Goal: Transaction & Acquisition: Purchase product/service

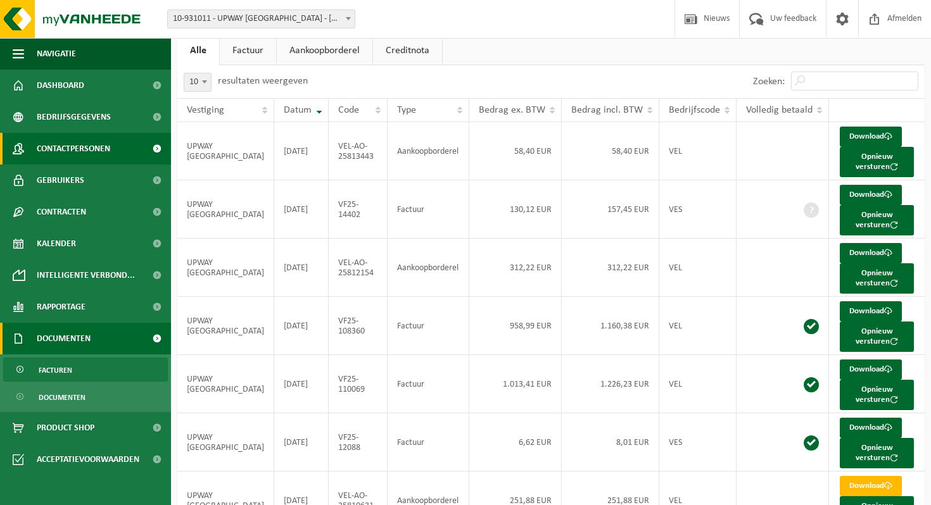
scroll to position [75, 0]
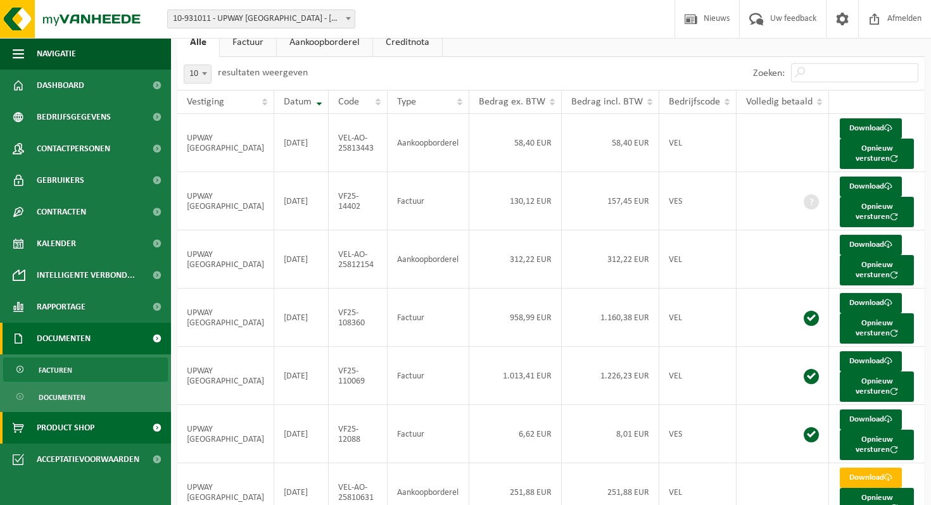
click at [77, 426] on span "Product Shop" at bounding box center [66, 428] width 58 height 32
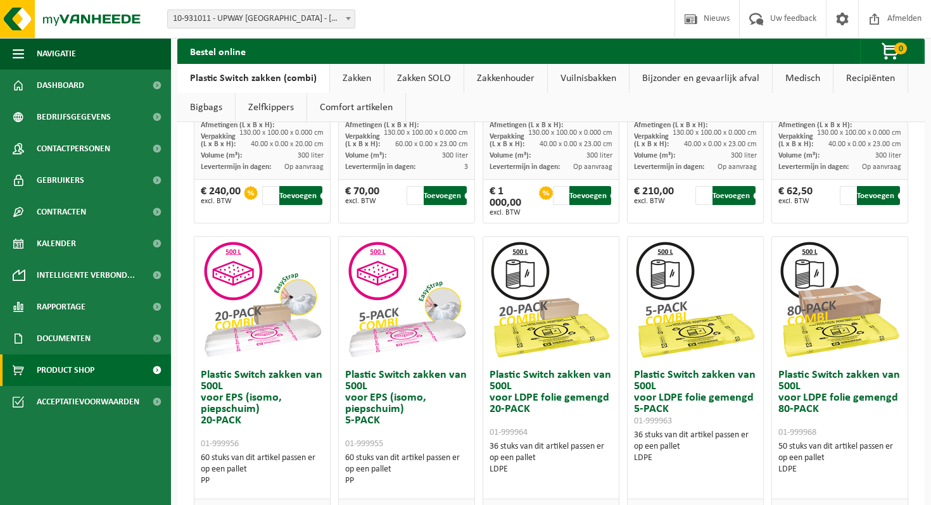
scroll to position [350, 0]
click at [347, 73] on link "Zakken" at bounding box center [357, 78] width 54 height 29
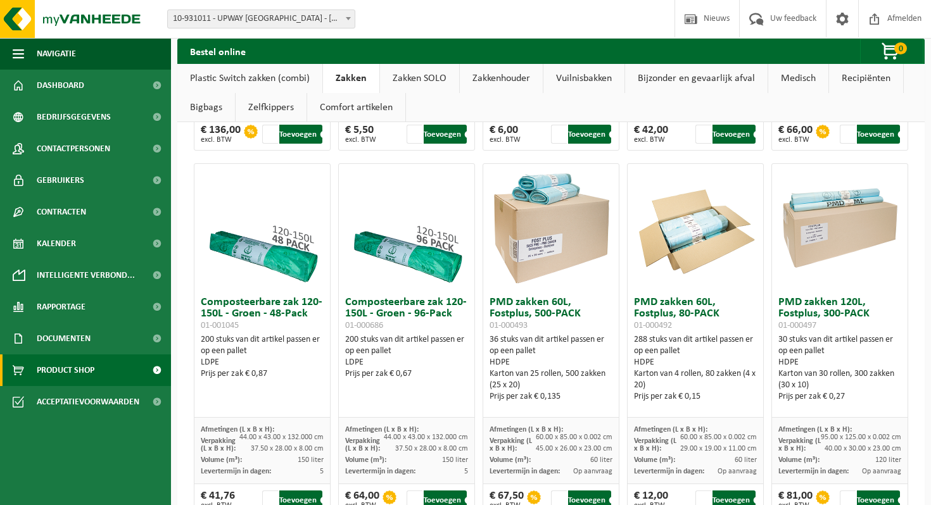
scroll to position [780, 0]
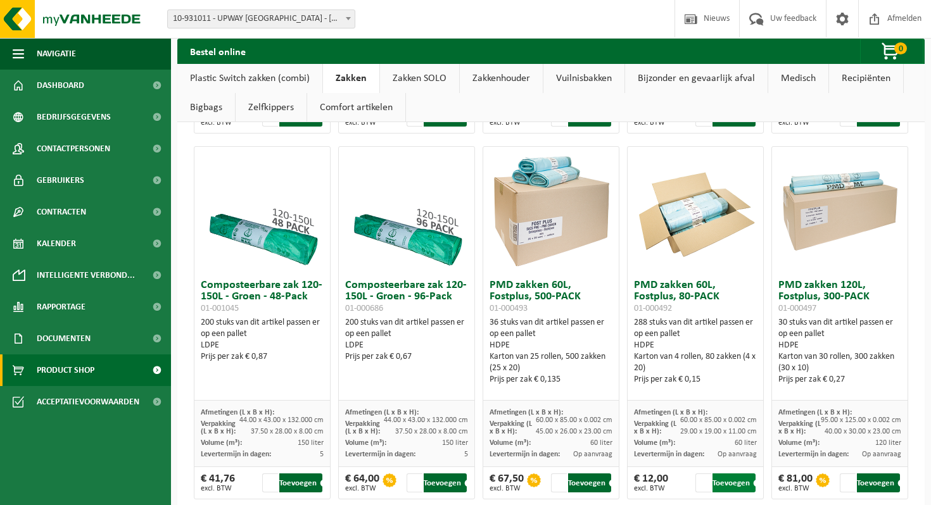
click at [733, 483] on button "Toevoegen" at bounding box center [734, 483] width 43 height 19
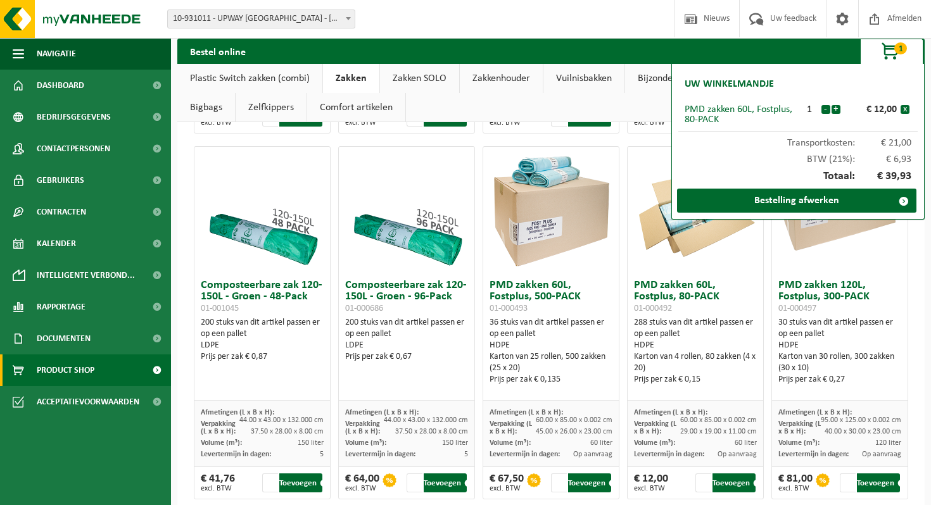
click at [175, 241] on div "Bestel online 1 Uw winkelmandje PMD zakken 60L, Fostplus, 80-PACK 1 - + € 12,00…" at bounding box center [551, 444] width 760 height 2359
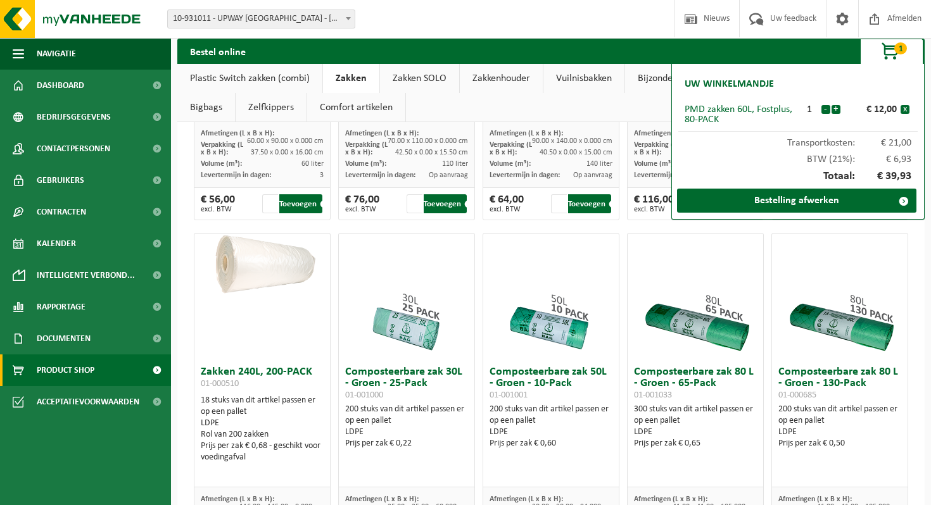
scroll to position [328, 0]
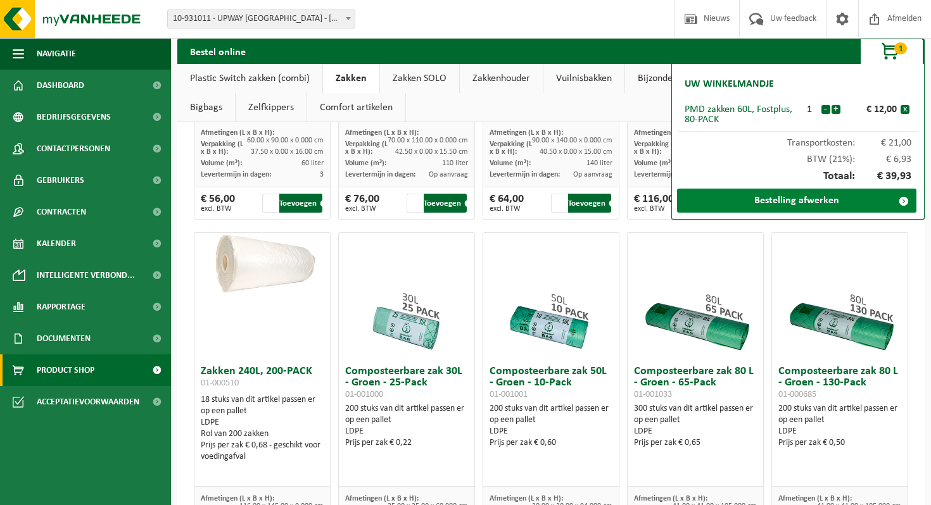
click at [800, 198] on link "Bestelling afwerken" at bounding box center [796, 201] width 239 height 24
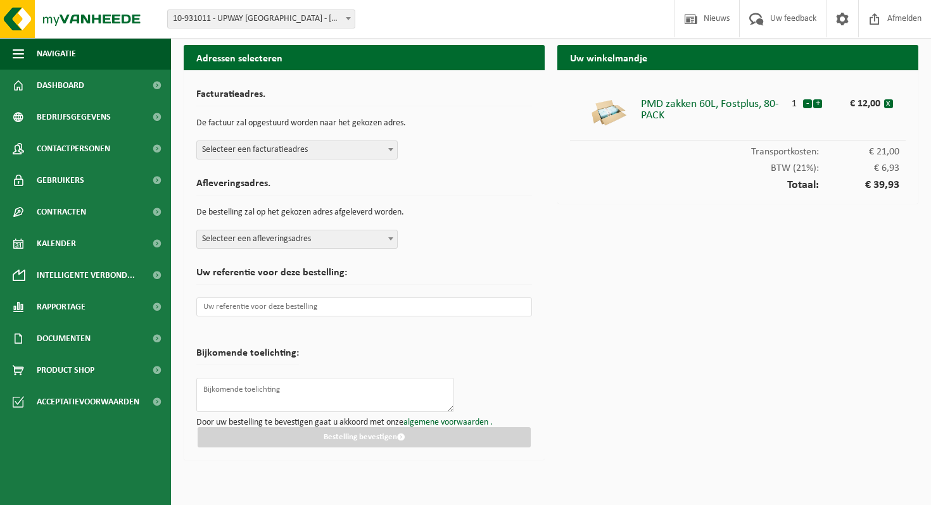
click at [362, 147] on span "Selecteer een facturatieadres" at bounding box center [297, 150] width 200 height 18
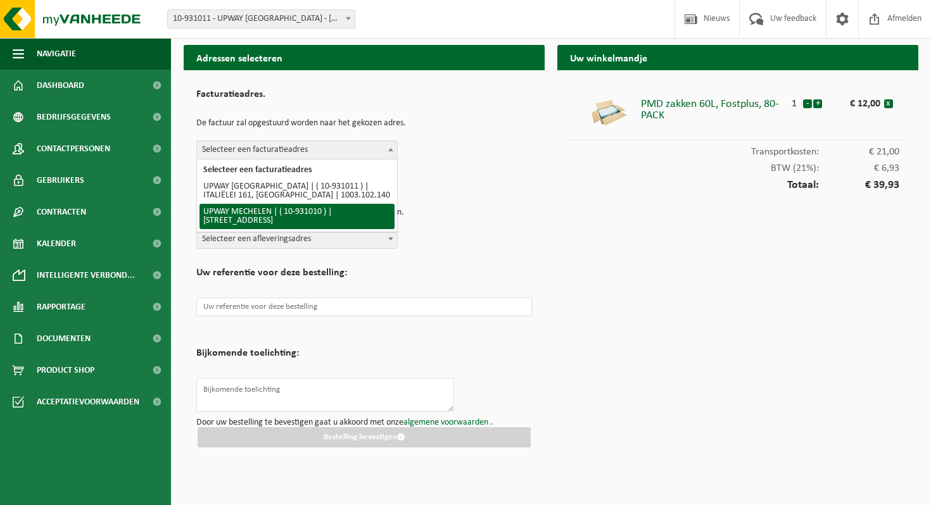
select select "135627"
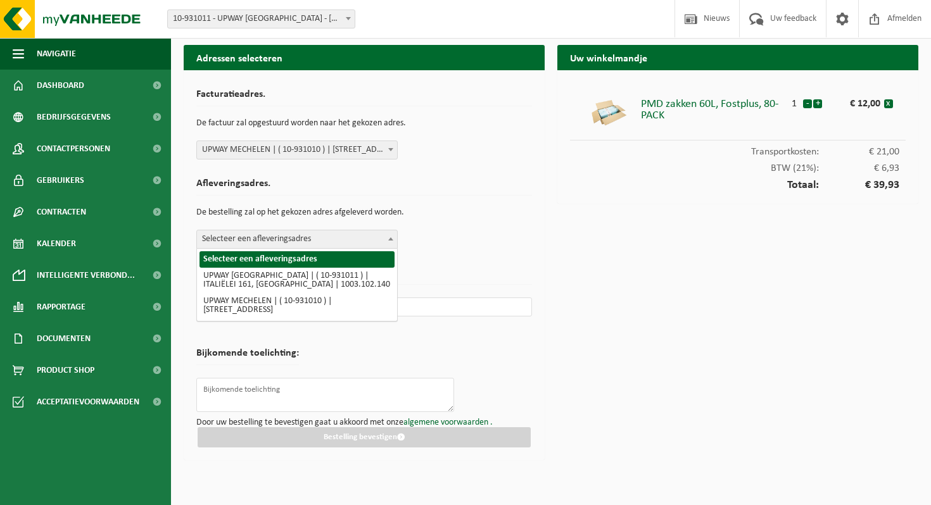
click at [346, 243] on span "Selecteer een afleveringsadres" at bounding box center [297, 240] width 200 height 18
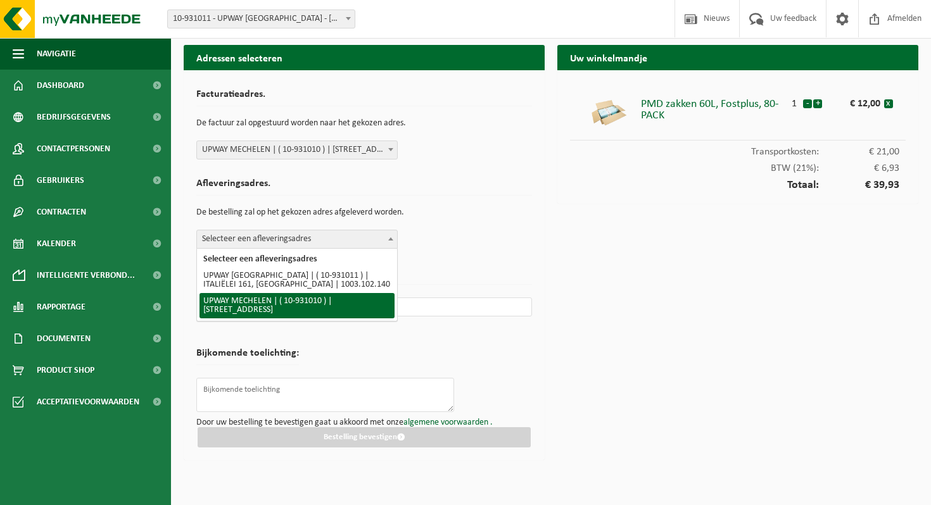
select select "135627"
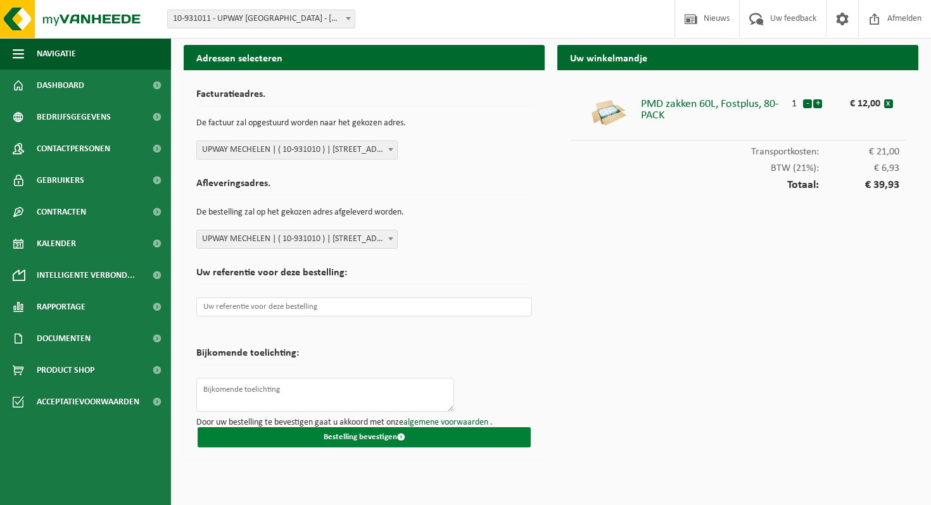
click at [380, 445] on button "Bestelling bevestigen" at bounding box center [364, 438] width 333 height 20
